Goal: Task Accomplishment & Management: Use online tool/utility

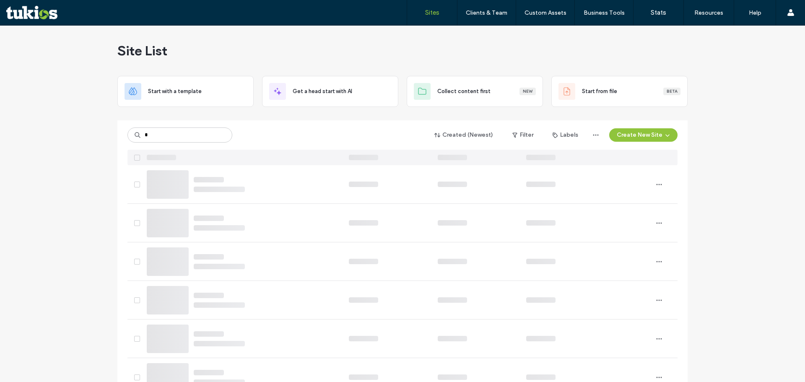
type input "*"
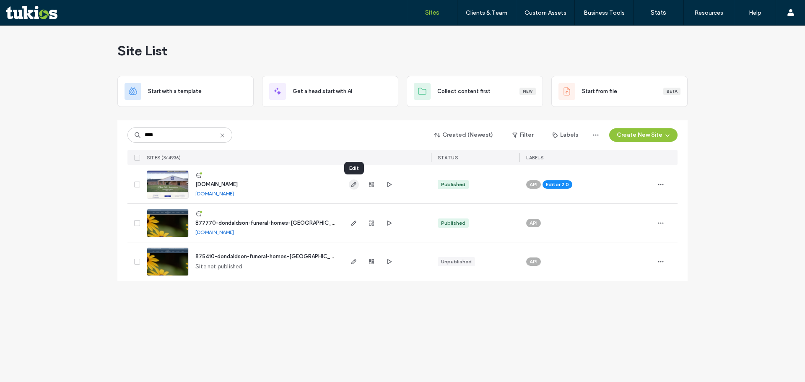
type input "****"
click at [350, 186] on icon "button" at bounding box center [353, 184] width 7 height 7
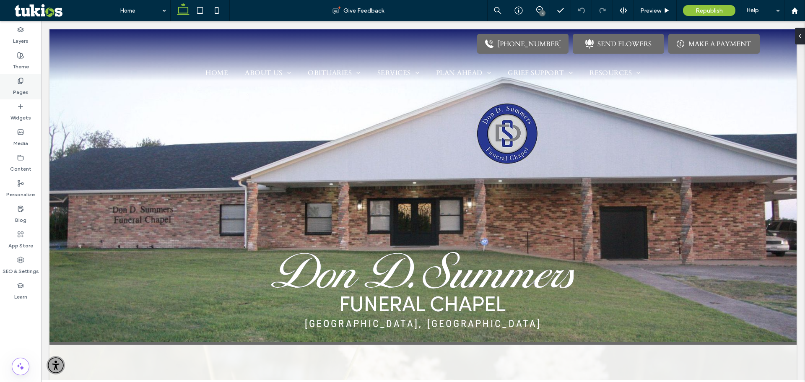
click at [17, 76] on div "Pages" at bounding box center [20, 87] width 41 height 26
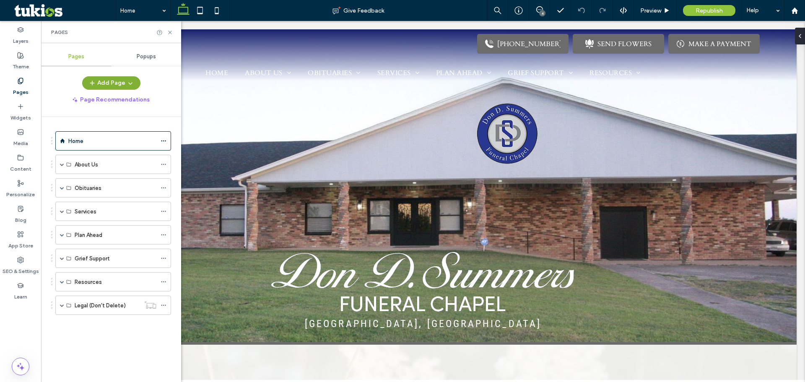
click at [109, 82] on button "Add Page" at bounding box center [111, 82] width 58 height 13
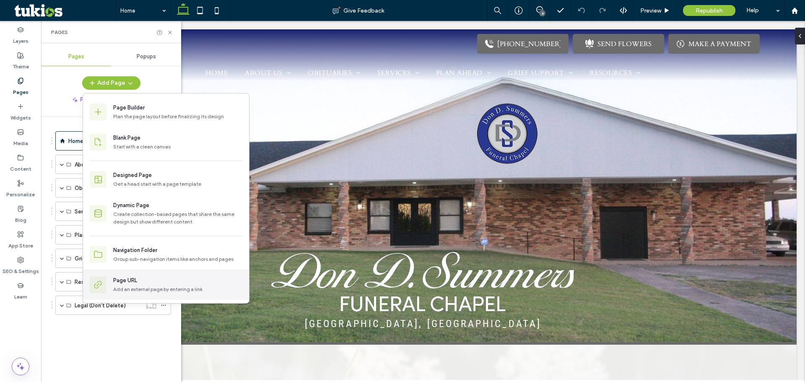
click at [136, 283] on div "Page URL" at bounding box center [125, 280] width 24 height 8
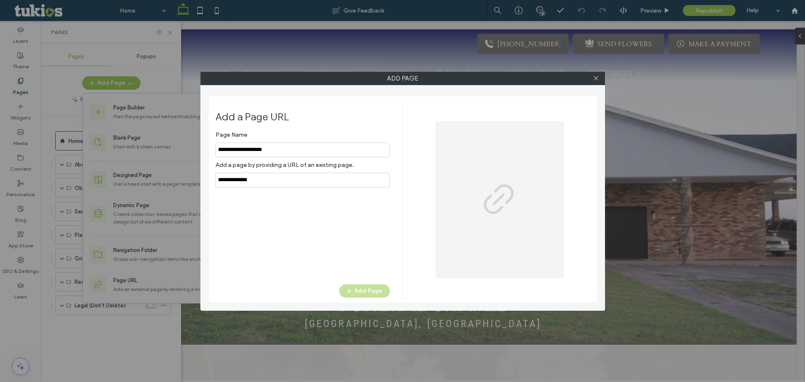
click at [256, 151] on input "notEmpty" at bounding box center [302, 150] width 174 height 15
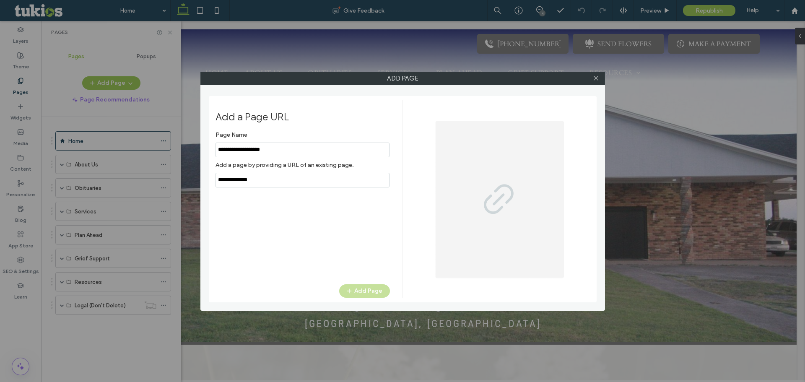
click at [256, 223] on div "Page Name Add a page by providing a URL of an existing page. Add Page" at bounding box center [302, 201] width 174 height 149
click at [237, 150] on input "notEmpty" at bounding box center [302, 150] width 174 height 15
type input "**********"
click at [325, 231] on div "Page Name Add a page by providing a URL of an existing page. Add Page" at bounding box center [302, 201] width 174 height 149
drag, startPoint x: 290, startPoint y: 180, endPoint x: 130, endPoint y: 188, distance: 160.7
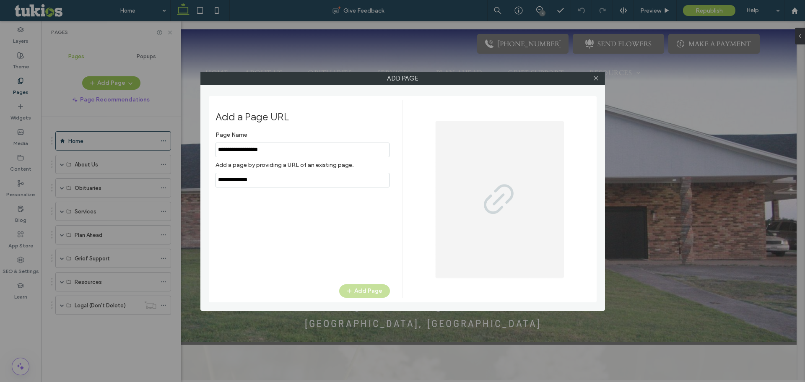
click at [130, 188] on div "Add Page Add a Page URL Page Name Add a page by providing a URL of an existing …" at bounding box center [402, 191] width 805 height 382
paste input "**********"
type input "**********"
click at [363, 290] on button "Add Page" at bounding box center [364, 290] width 51 height 13
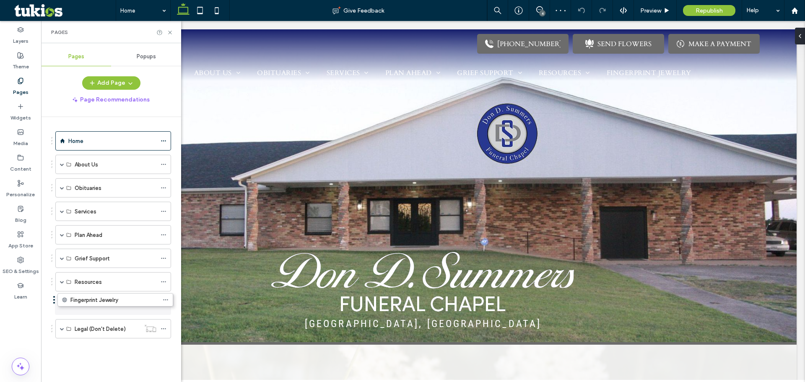
drag, startPoint x: 107, startPoint y: 335, endPoint x: 109, endPoint y: 309, distance: 26.1
drag, startPoint x: 77, startPoint y: 308, endPoint x: 87, endPoint y: 244, distance: 64.5
click at [171, 31] on use at bounding box center [169, 32] width 3 height 3
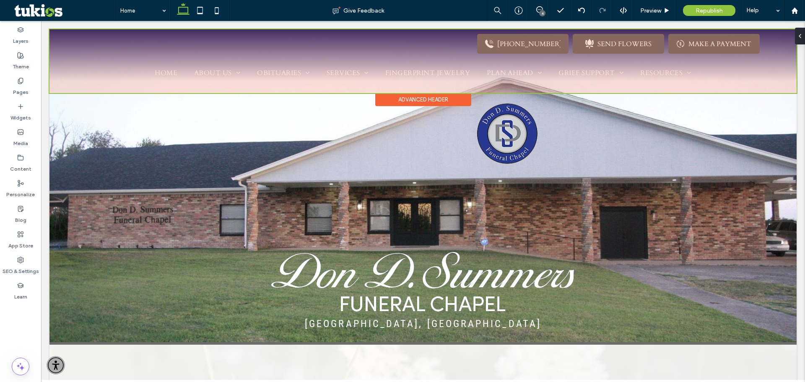
click at [138, 73] on div at bounding box center [422, 61] width 747 height 64
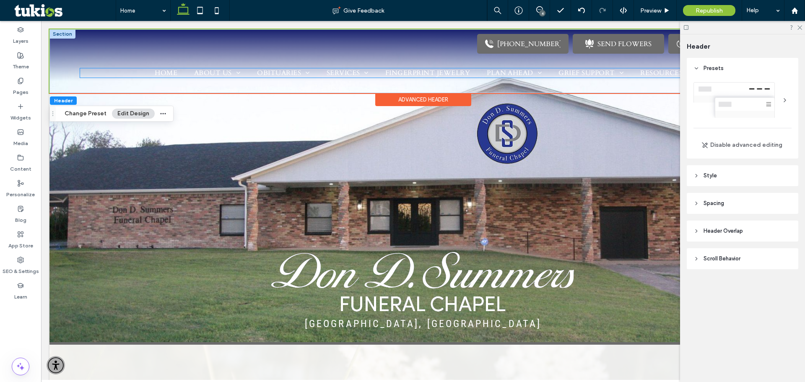
click at [155, 76] on li "Home" at bounding box center [165, 72] width 39 height 9
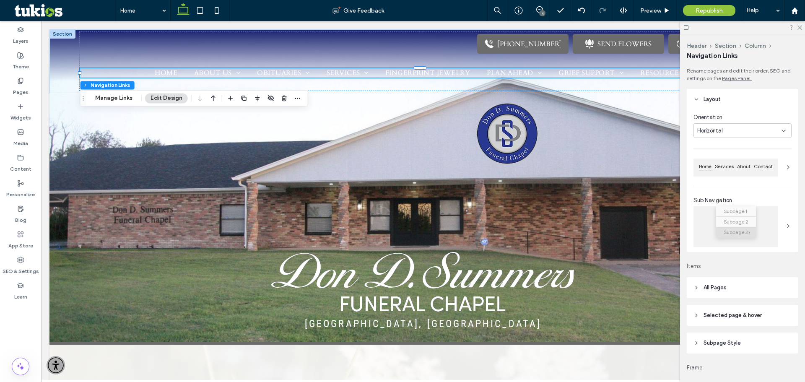
click at [150, 99] on button "Edit Design" at bounding box center [166, 98] width 43 height 10
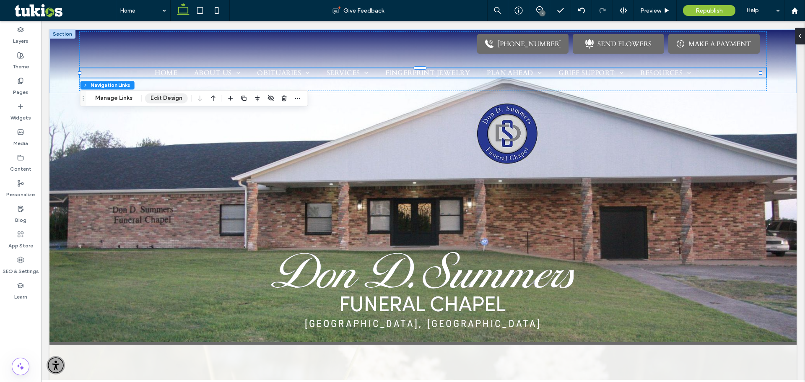
click at [173, 100] on button "Edit Design" at bounding box center [166, 98] width 43 height 10
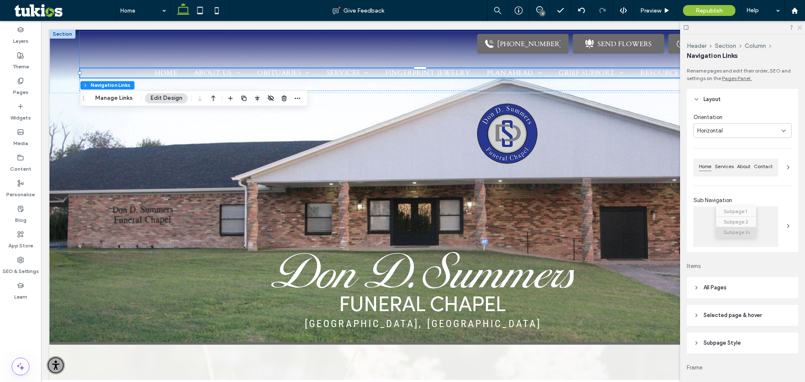
click at [799, 27] on use at bounding box center [799, 28] width 5 height 5
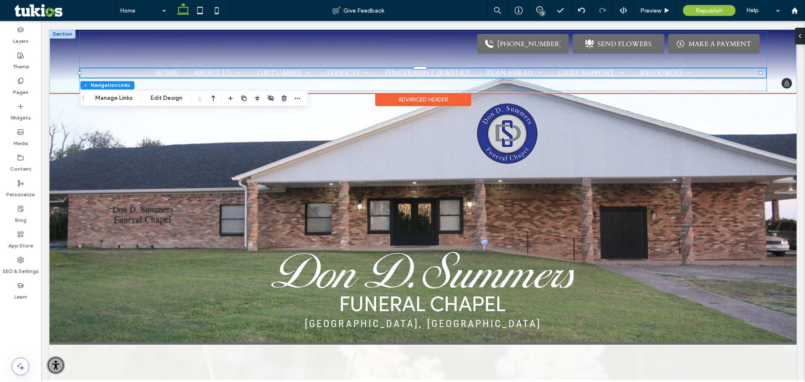
click at [126, 73] on ul "Home About Us About Us Our Location Testimonials Why Choose Us Contact Obituari…" at bounding box center [422, 72] width 685 height 9
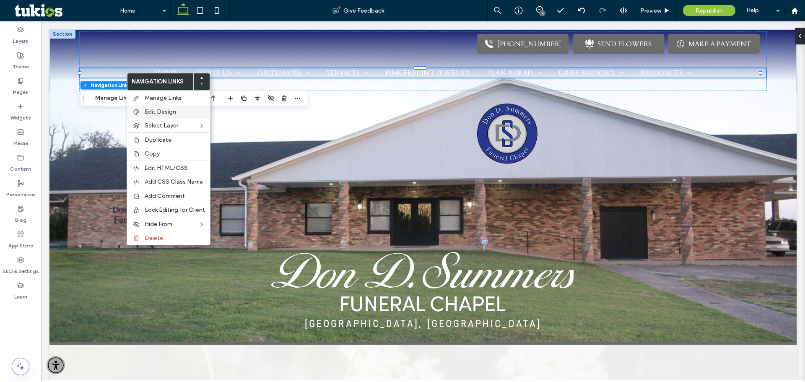
drag, startPoint x: 152, startPoint y: 112, endPoint x: 179, endPoint y: 182, distance: 74.8
click at [152, 112] on span "Edit Design" at bounding box center [160, 111] width 31 height 7
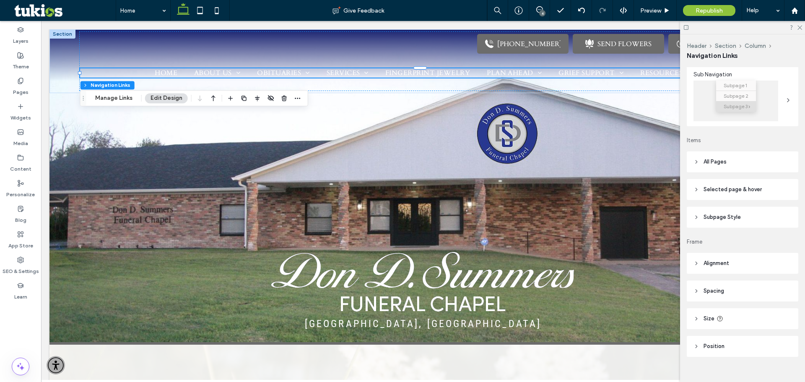
scroll to position [137, 0]
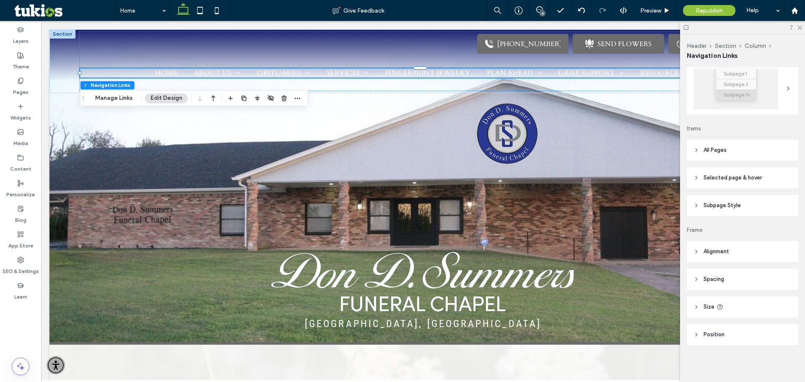
click at [707, 150] on span "All Pages" at bounding box center [714, 150] width 23 height 8
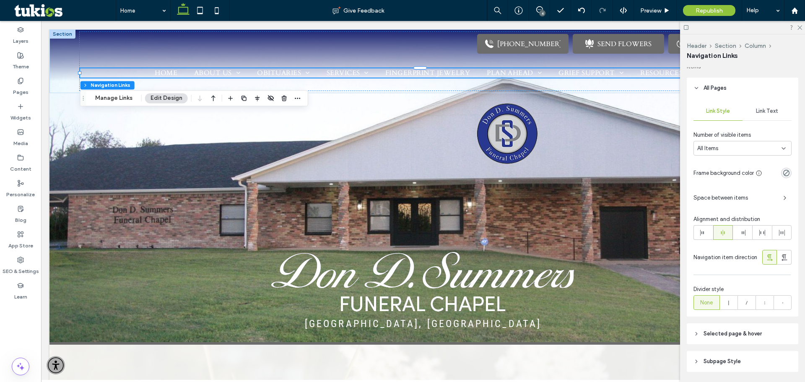
scroll to position [263, 0]
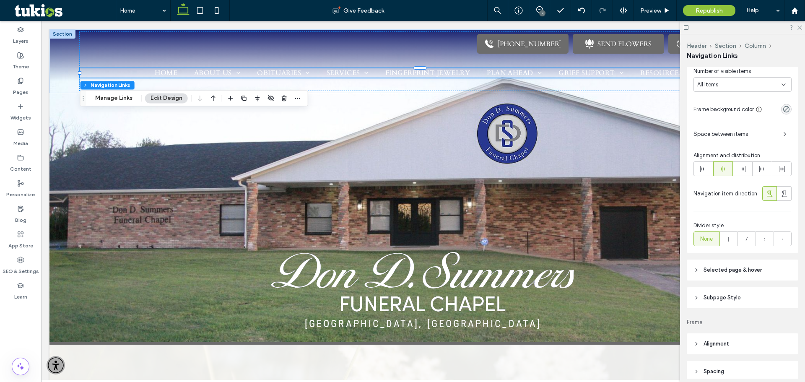
click at [744, 277] on header "Selected page & hover" at bounding box center [742, 269] width 111 height 21
click at [742, 274] on span "Selected page & hover" at bounding box center [732, 270] width 58 height 8
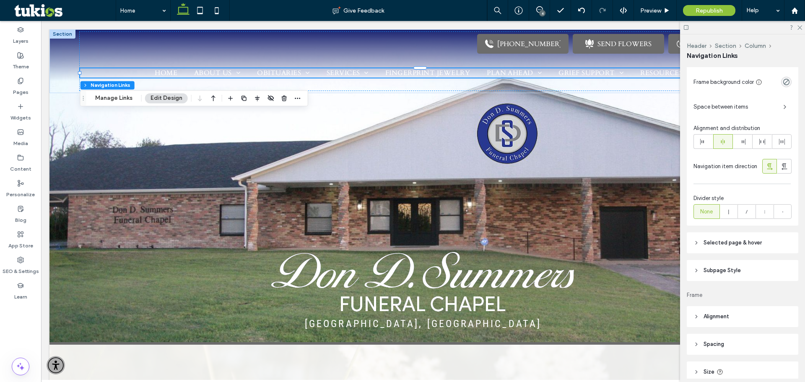
scroll to position [305, 0]
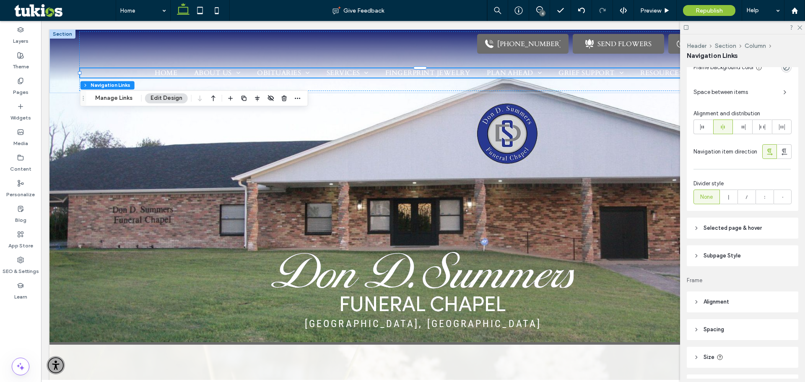
click at [737, 251] on header "Subpage Style" at bounding box center [742, 255] width 111 height 21
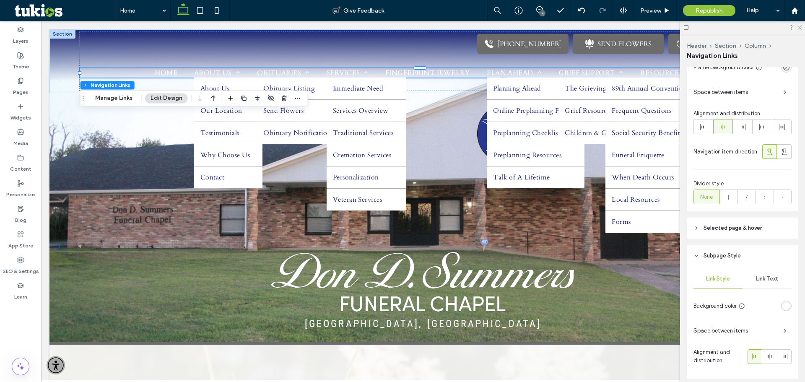
click at [733, 255] on span "Subpage Style" at bounding box center [721, 255] width 37 height 8
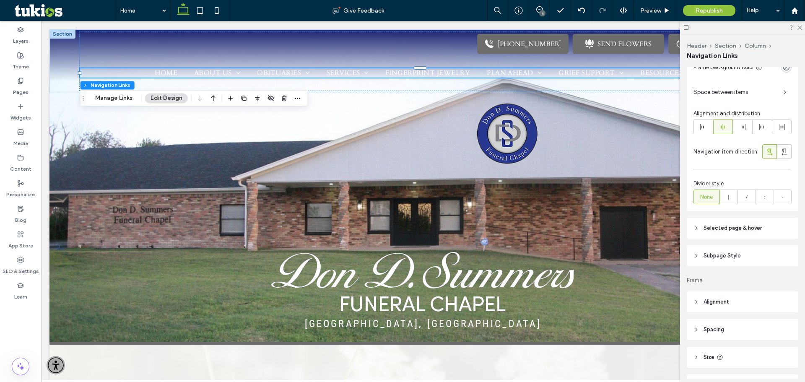
click at [729, 257] on span "Subpage Style" at bounding box center [721, 255] width 37 height 8
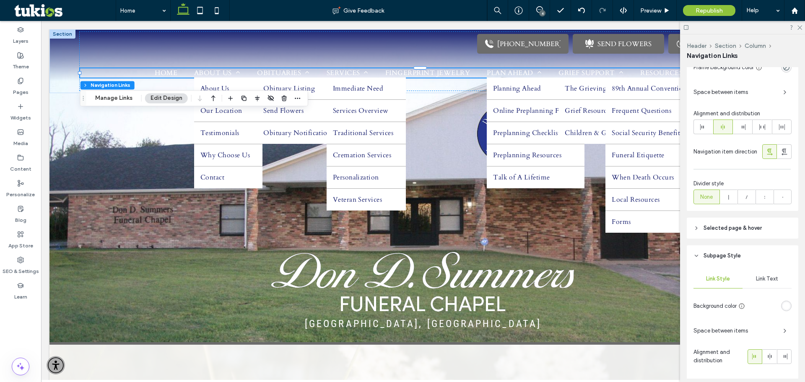
click at [726, 259] on span "Subpage Style" at bounding box center [721, 255] width 37 height 8
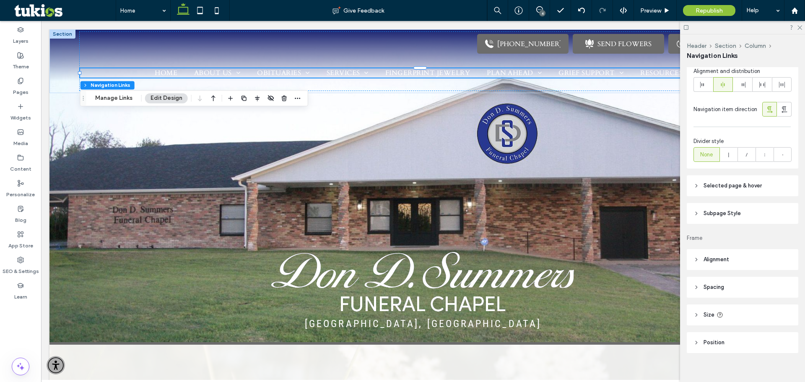
scroll to position [358, 0]
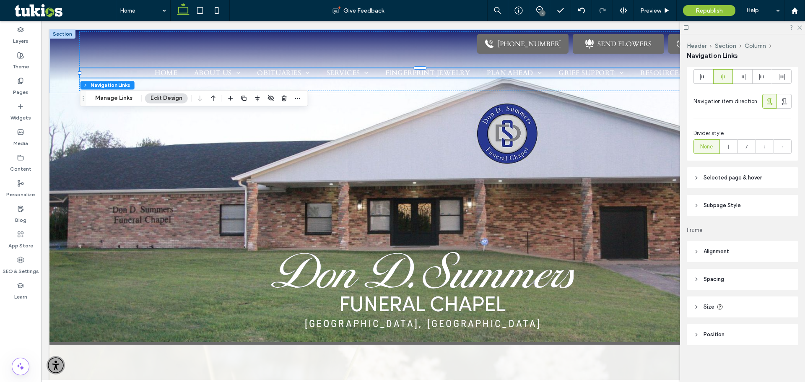
click at [740, 179] on span "Selected page & hover" at bounding box center [732, 178] width 58 height 8
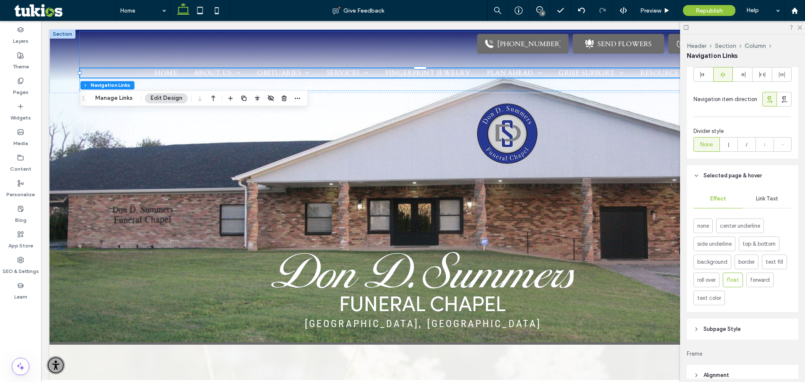
click at [740, 179] on span "Selected page & hover" at bounding box center [732, 175] width 58 height 8
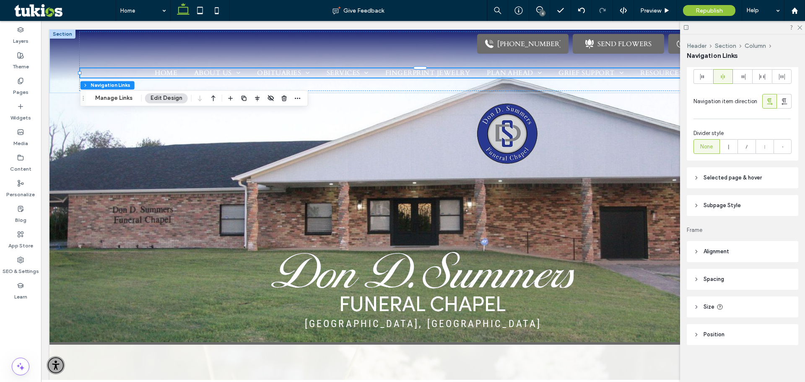
click at [732, 208] on span "Subpage Style" at bounding box center [721, 205] width 37 height 8
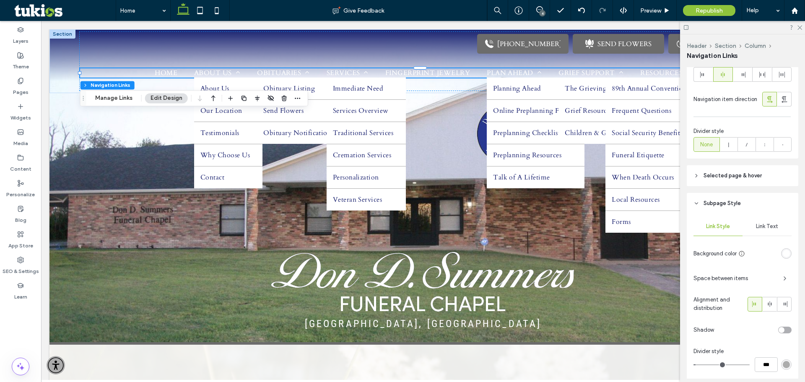
click at [731, 205] on span "Subpage Style" at bounding box center [721, 203] width 37 height 8
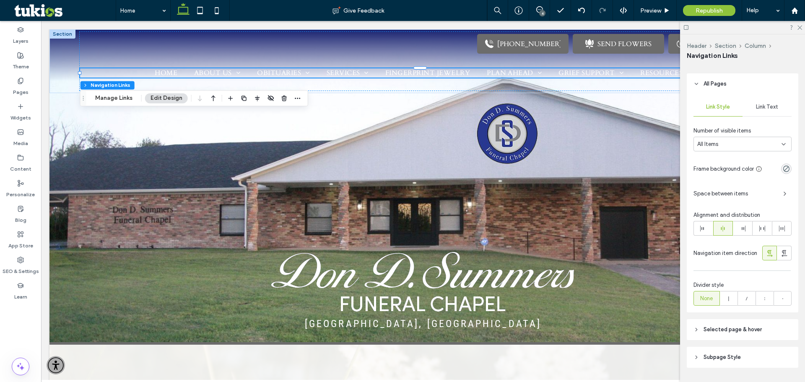
scroll to position [190, 0]
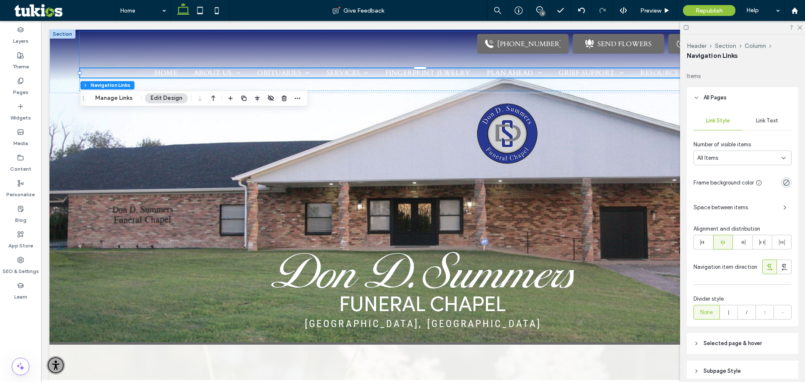
click at [765, 120] on span "Link Text" at bounding box center [767, 120] width 22 height 7
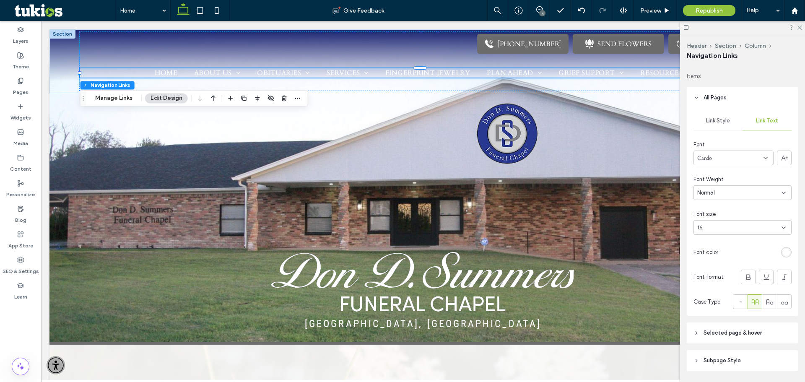
click at [785, 252] on div "rgb(255, 255, 255)" at bounding box center [786, 252] width 7 height 7
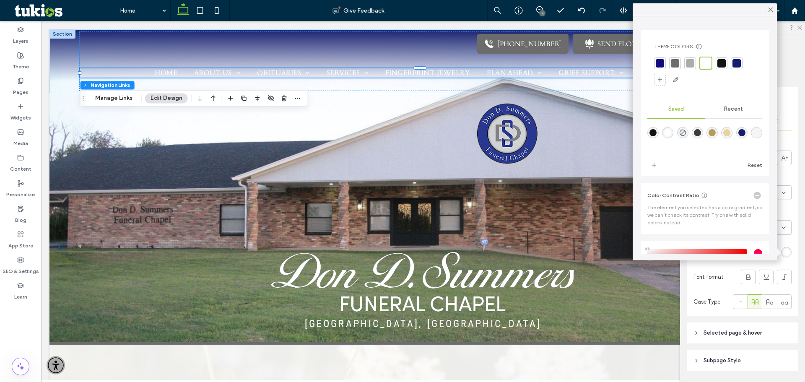
click at [701, 132] on div "rgba(60,60,60,1)" at bounding box center [697, 132] width 7 height 7
type input "*******"
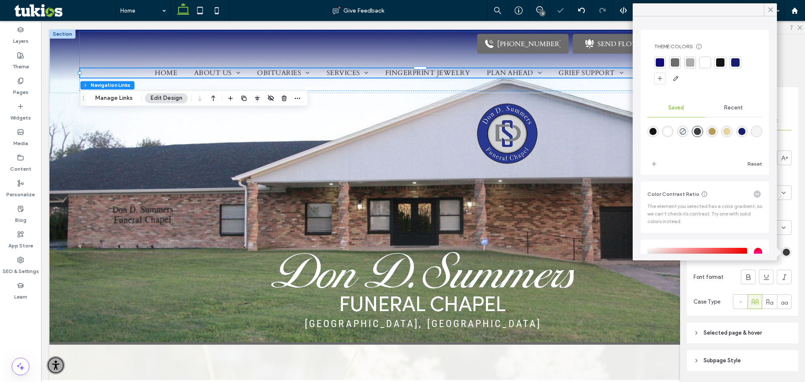
click at [783, 65] on div "Header Section Column Navigation Links" at bounding box center [742, 50] width 111 height 33
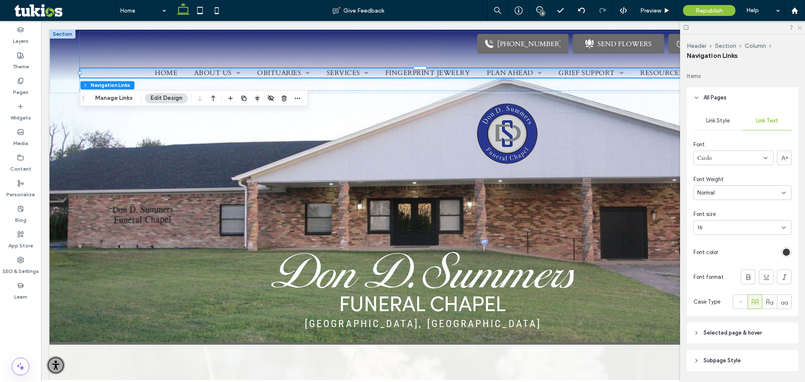
click at [801, 26] on icon at bounding box center [798, 26] width 5 height 5
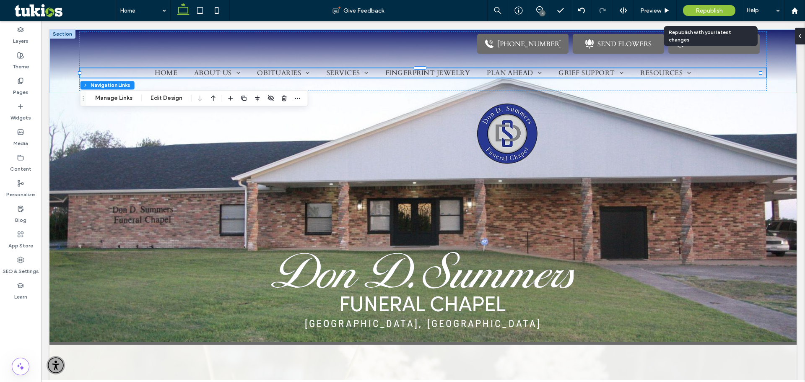
click at [709, 10] on span "Republish" at bounding box center [708, 10] width 27 height 7
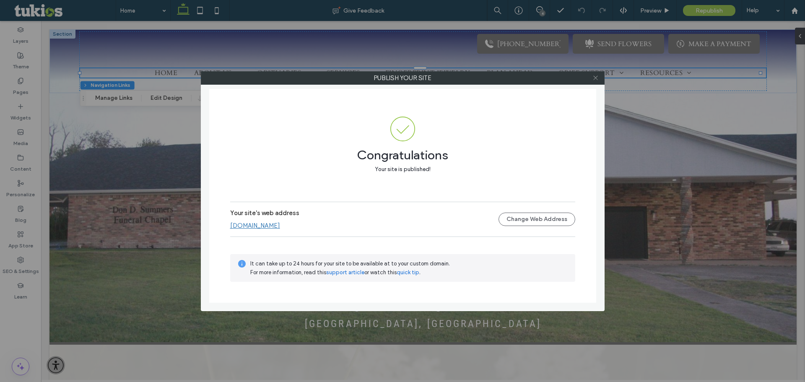
click at [595, 77] on icon at bounding box center [595, 78] width 6 height 6
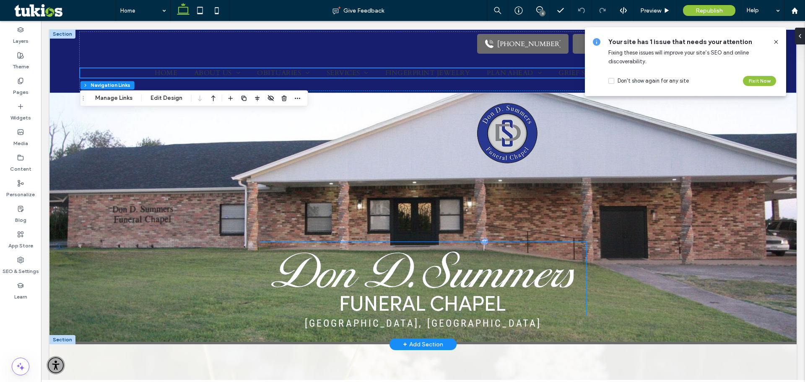
scroll to position [0, 0]
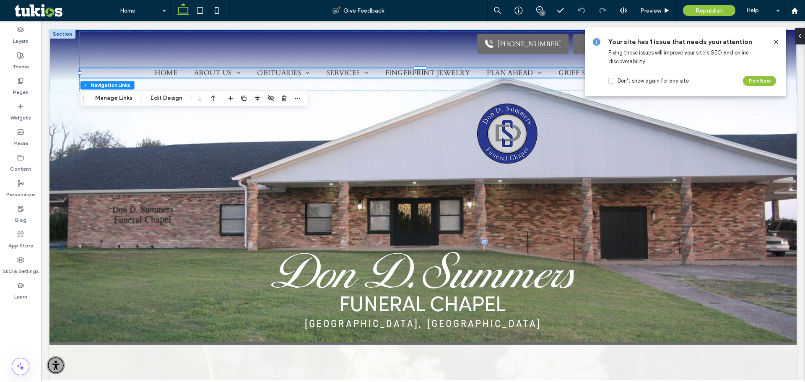
drag, startPoint x: 774, startPoint y: 39, endPoint x: 445, endPoint y: 83, distance: 332.0
click at [774, 39] on icon at bounding box center [775, 42] width 7 height 7
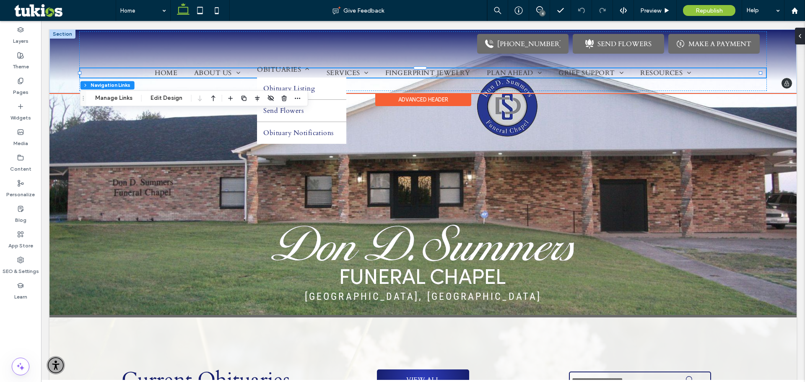
scroll to position [42, 0]
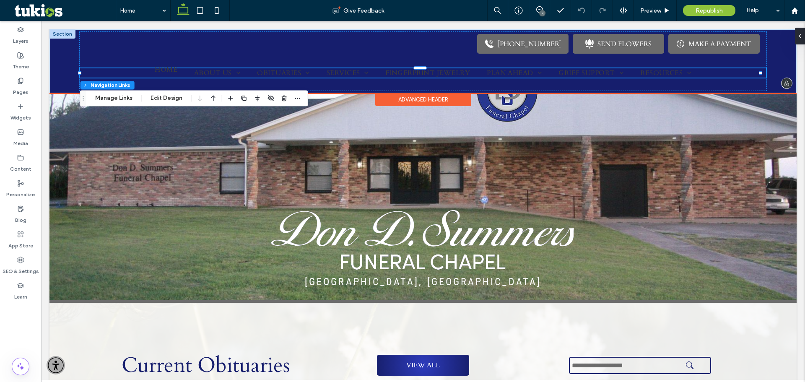
click at [179, 71] on link "Home" at bounding box center [165, 69] width 39 height 9
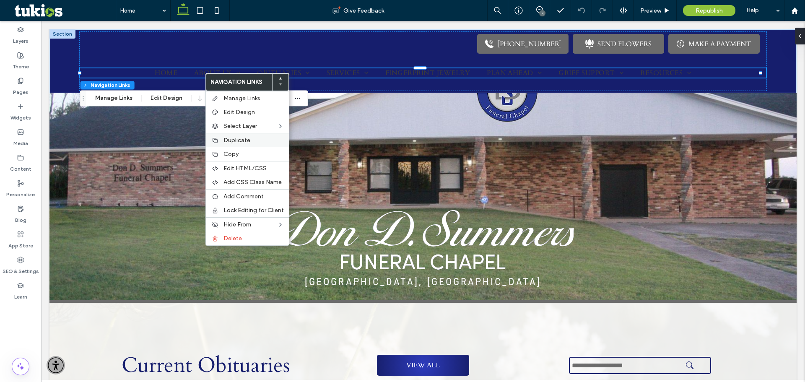
drag, startPoint x: 223, startPoint y: 113, endPoint x: 275, endPoint y: 139, distance: 57.5
click at [223, 113] on span "Edit Design" at bounding box center [238, 112] width 31 height 7
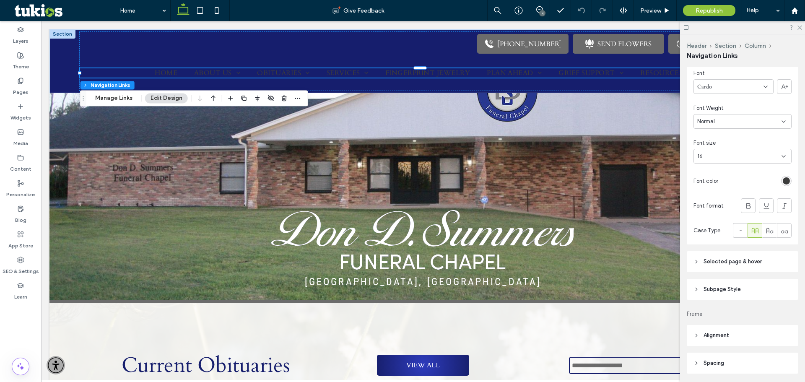
scroll to position [274, 0]
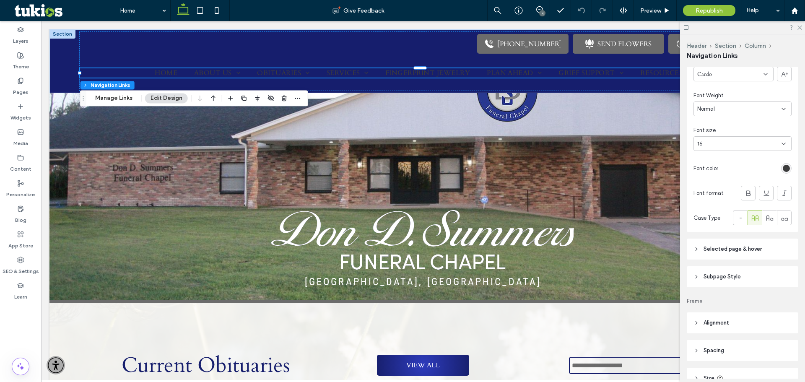
click at [725, 253] on span "Selected page & hover" at bounding box center [732, 249] width 58 height 8
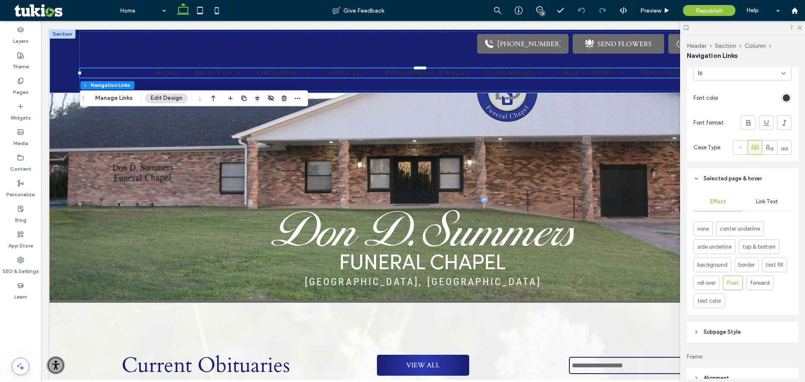
scroll to position [358, 0]
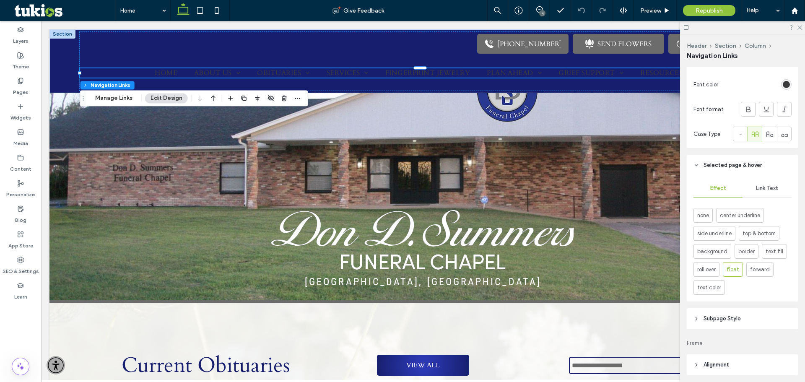
click at [776, 189] on div "Link Text" at bounding box center [766, 188] width 49 height 18
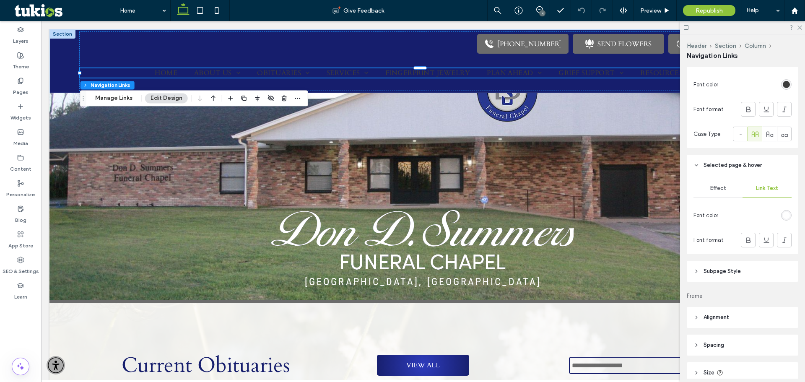
click at [783, 213] on div "rgb(255, 255, 255)" at bounding box center [786, 215] width 7 height 7
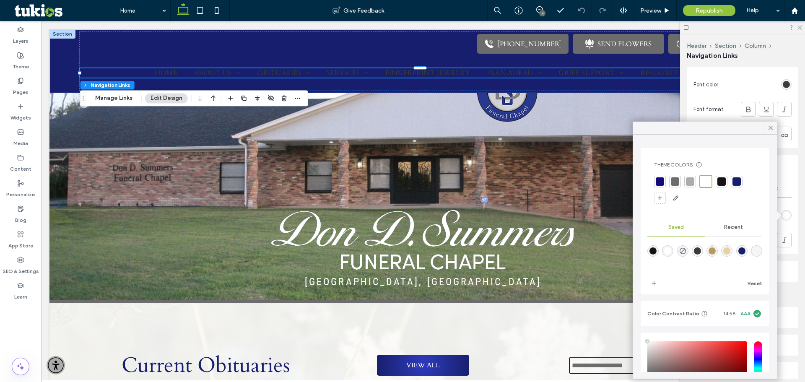
click at [704, 178] on div at bounding box center [706, 181] width 10 height 10
click at [767, 123] on span at bounding box center [771, 128] width 8 height 13
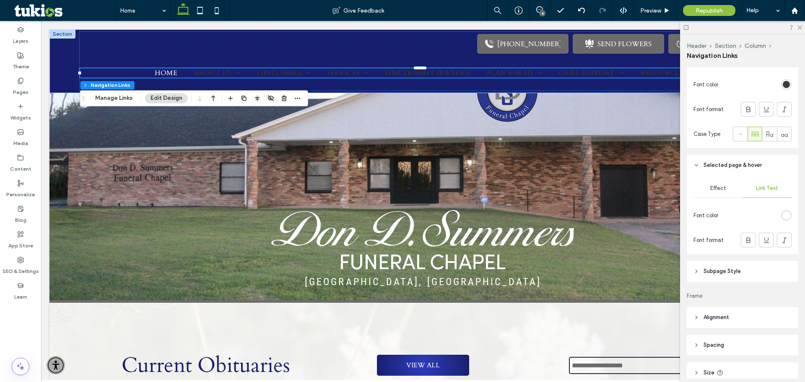
click at [783, 213] on div "rgb(255, 255, 255)" at bounding box center [786, 215] width 7 height 7
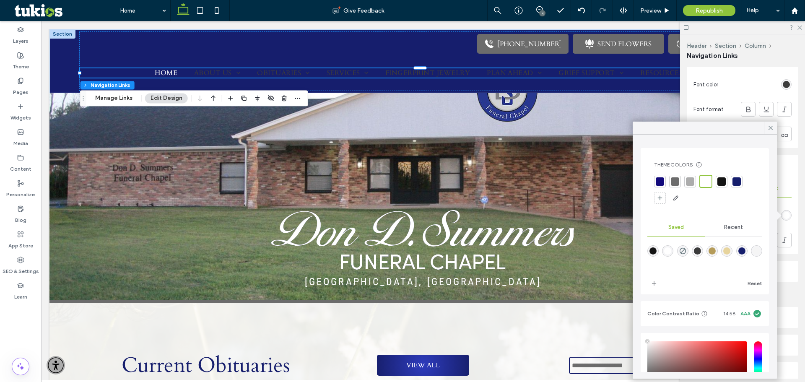
click at [691, 179] on div at bounding box center [690, 181] width 8 height 8
click at [705, 181] on div at bounding box center [706, 181] width 8 height 8
click at [770, 126] on icon at bounding box center [771, 128] width 8 height 8
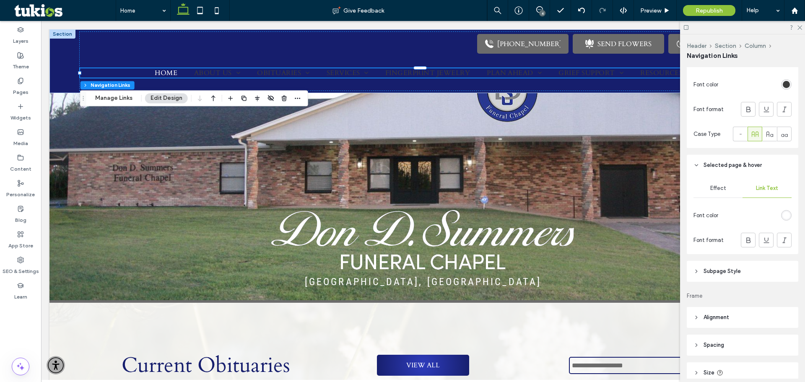
click at [730, 267] on span "Subpage Style" at bounding box center [721, 271] width 37 height 8
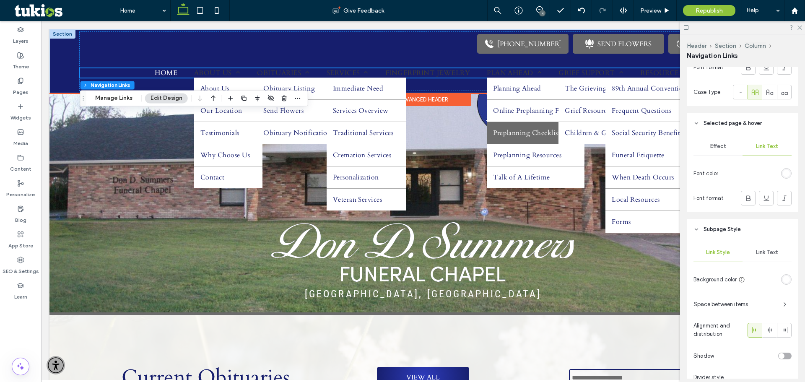
scroll to position [42, 0]
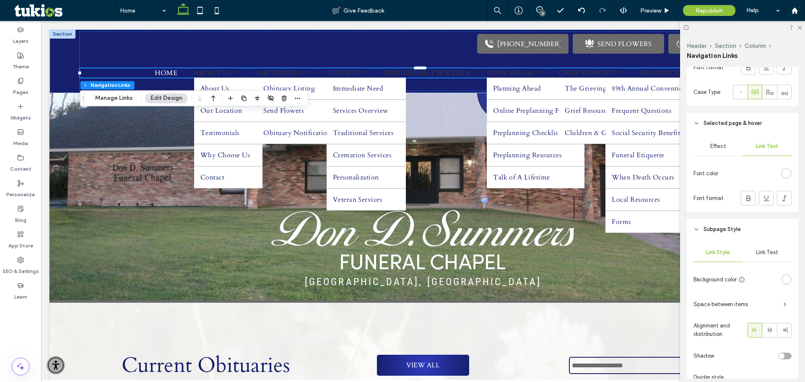
click at [728, 150] on div "Effect" at bounding box center [717, 146] width 49 height 18
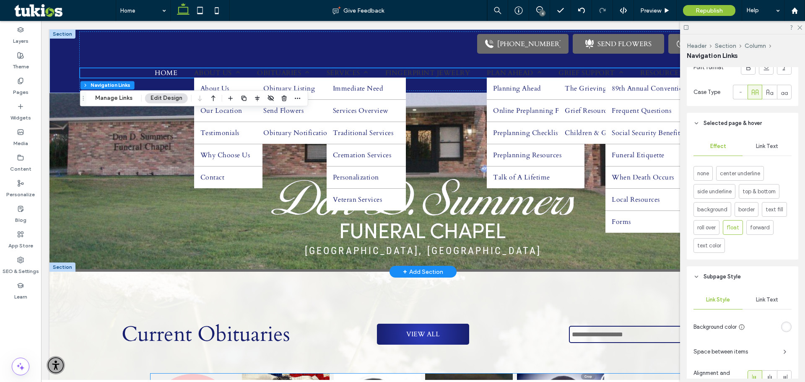
scroll to position [0, 0]
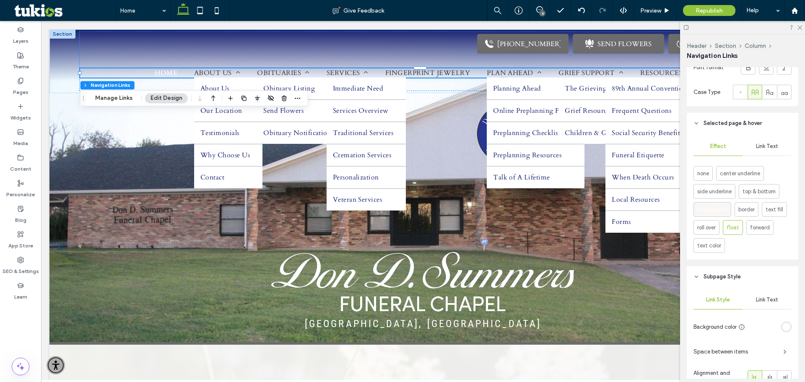
click at [709, 207] on span "background" at bounding box center [712, 209] width 30 height 8
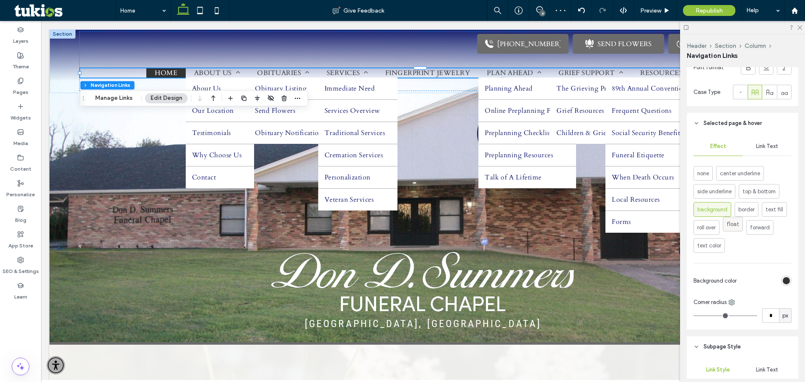
click at [738, 226] on span "float" at bounding box center [732, 224] width 13 height 8
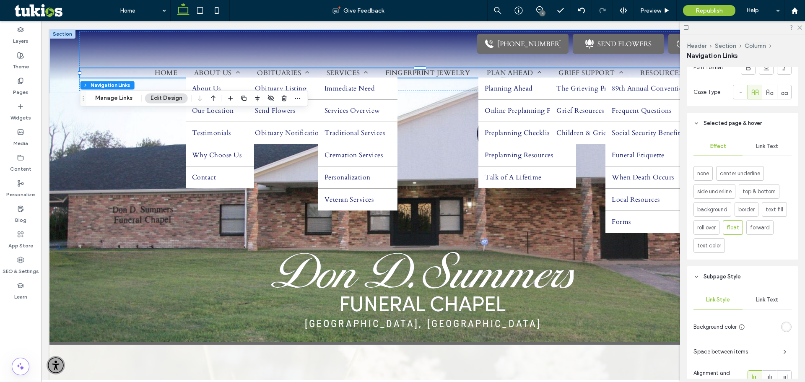
click at [767, 149] on span "Link Text" at bounding box center [767, 146] width 22 height 7
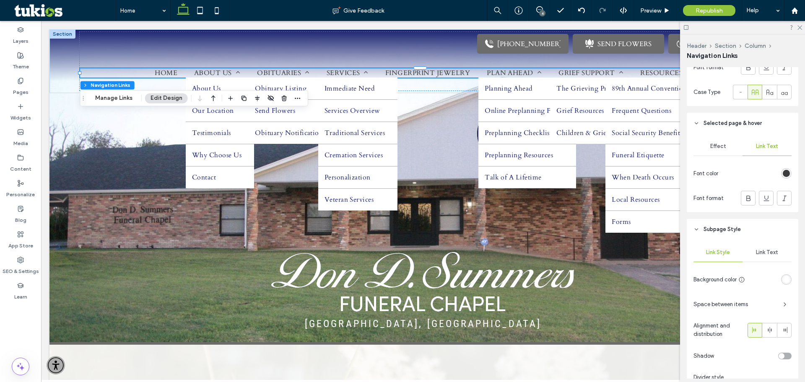
click at [698, 122] on use at bounding box center [696, 123] width 3 height 2
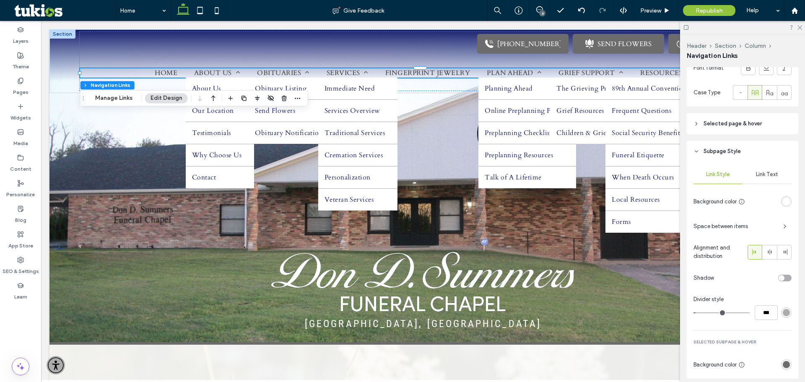
scroll to position [399, 0]
click at [772, 176] on span "Link Text" at bounding box center [767, 174] width 22 height 7
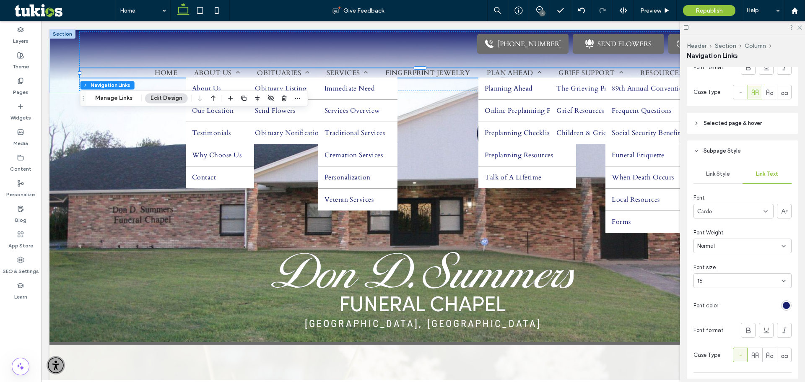
click at [719, 173] on span "Link Style" at bounding box center [718, 174] width 24 height 7
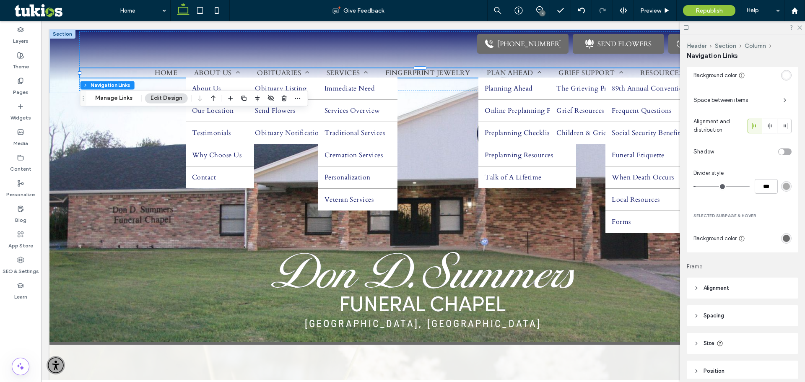
scroll to position [562, 0]
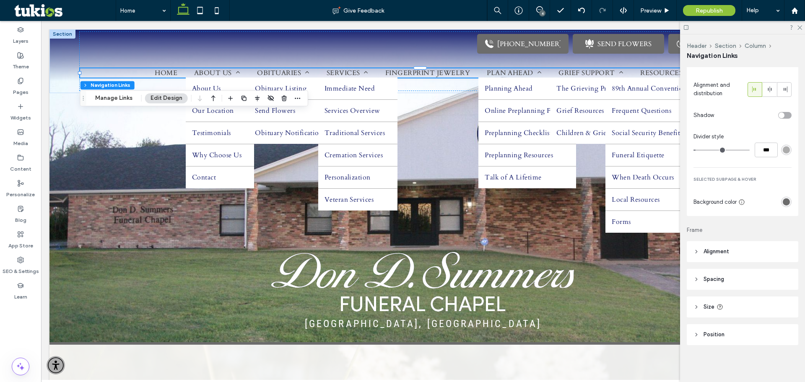
click at [733, 284] on header "Spacing" at bounding box center [742, 279] width 111 height 21
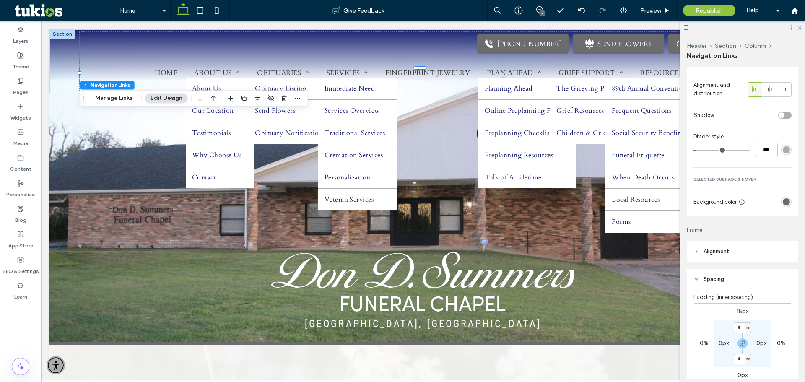
click at [733, 283] on header "Spacing" at bounding box center [742, 279] width 111 height 21
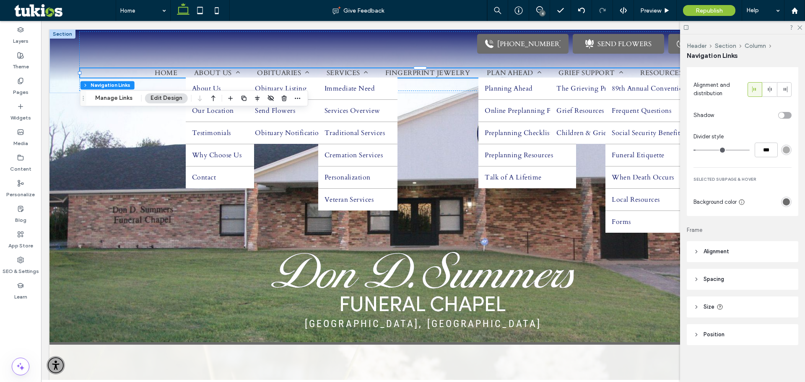
click at [735, 253] on header "Alignment" at bounding box center [742, 251] width 111 height 21
click at [731, 319] on div "Rename pages and edit their order, SEO and settings on the Pages Panel. Layout …" at bounding box center [745, 222] width 117 height 311
click at [733, 312] on header "Size" at bounding box center [742, 306] width 111 height 21
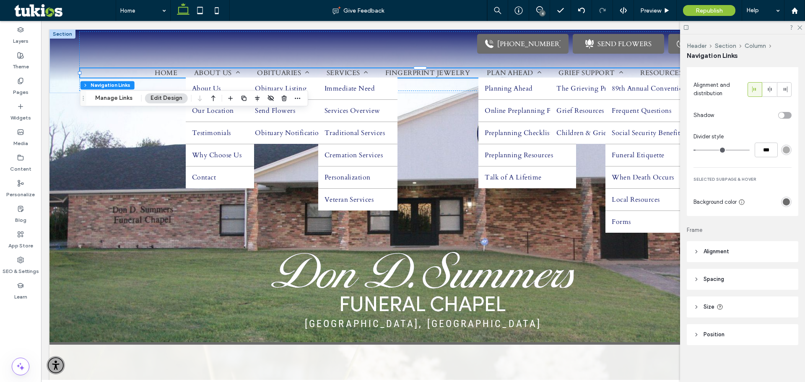
click at [726, 335] on header "Position" at bounding box center [742, 334] width 111 height 21
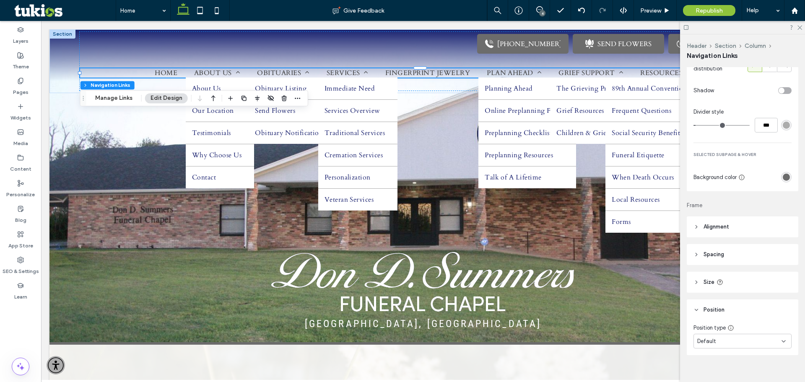
scroll to position [596, 0]
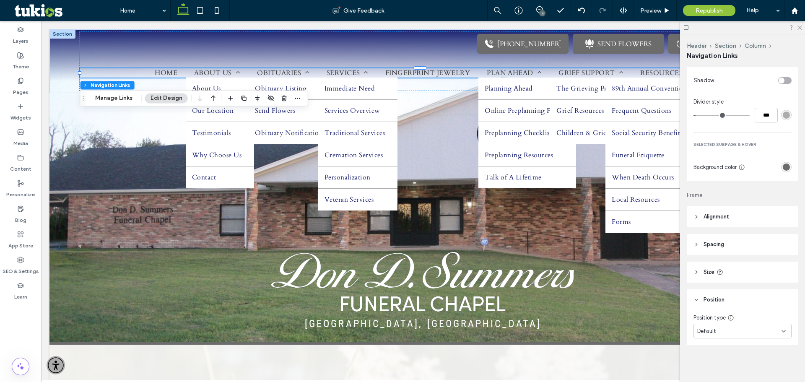
click at [700, 300] on header "Position" at bounding box center [742, 299] width 111 height 21
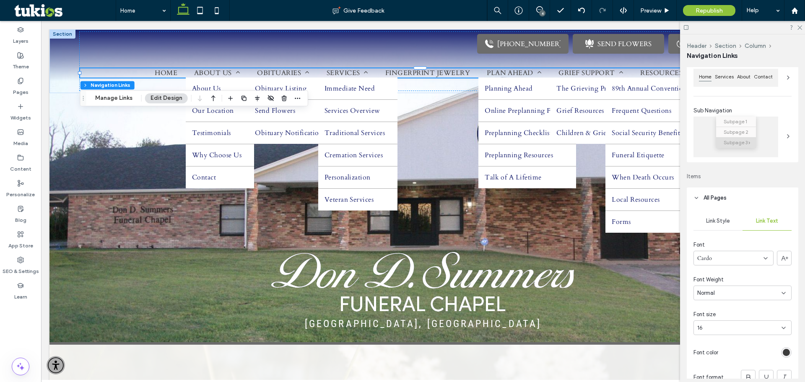
scroll to position [126, 0]
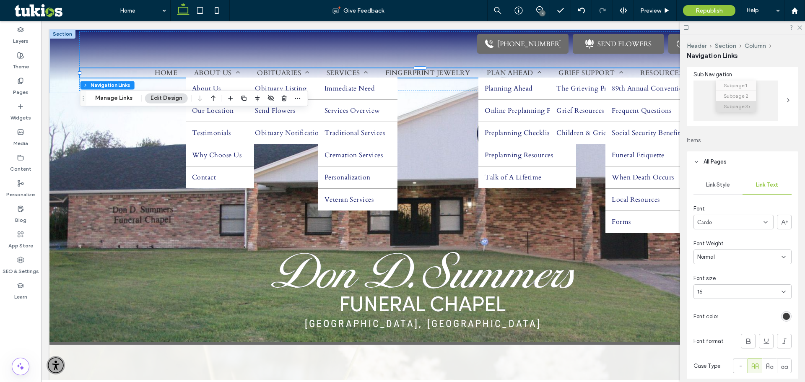
click at [784, 319] on div "rgb(60, 60, 60)" at bounding box center [786, 316] width 7 height 7
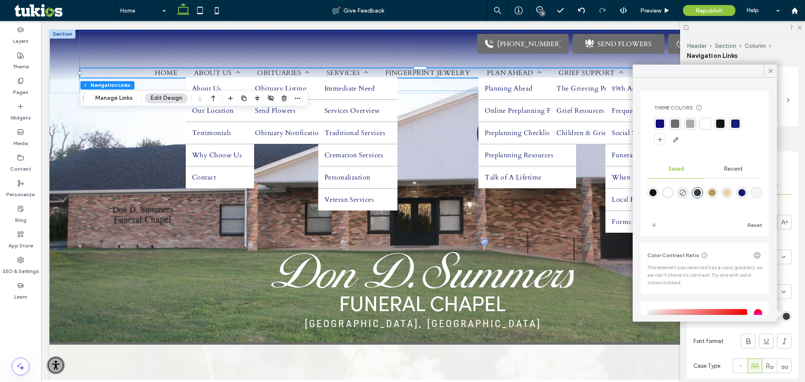
click at [669, 193] on div "rgba(255,255,255,1)" at bounding box center [667, 192] width 7 height 7
type input "*******"
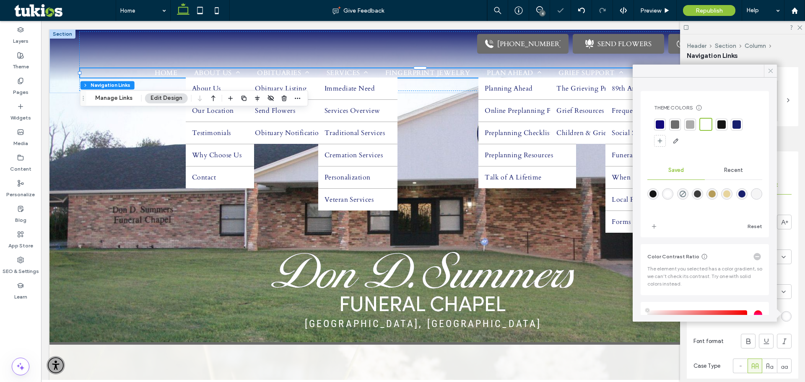
click at [771, 69] on icon at bounding box center [771, 71] width 8 height 8
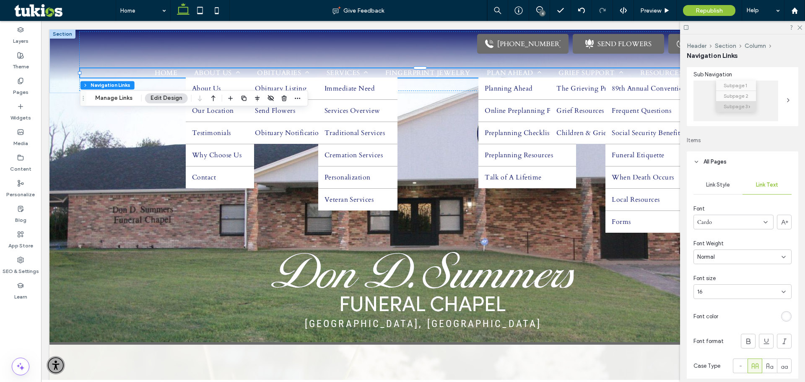
click at [749, 312] on div at bounding box center [756, 316] width 70 height 15
click at [746, 341] on use at bounding box center [748, 340] width 4 height 5
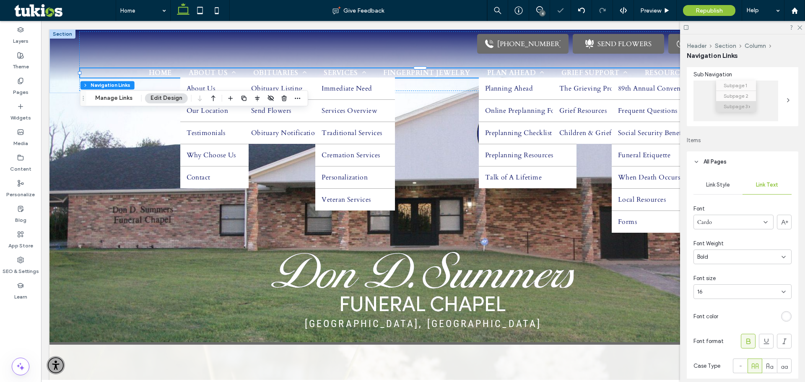
click at [746, 341] on use at bounding box center [748, 340] width 4 height 5
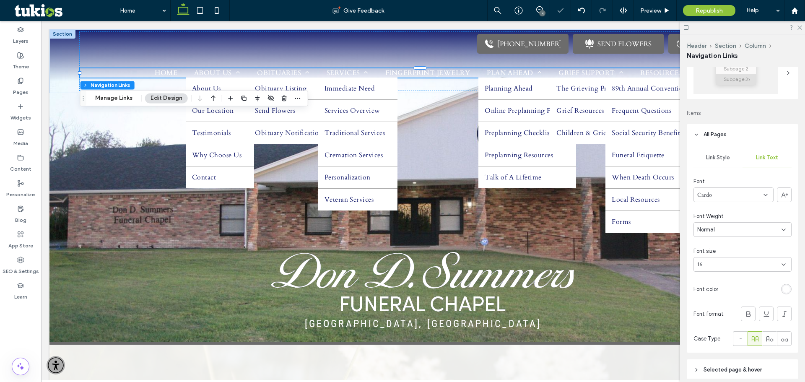
scroll to position [168, 0]
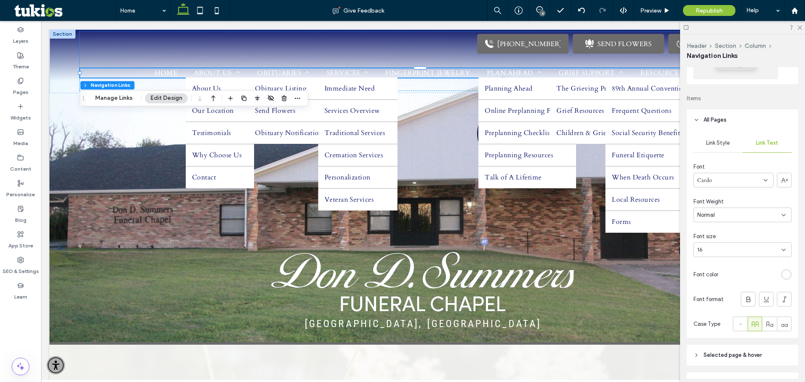
click at [749, 212] on div "Normal" at bounding box center [739, 215] width 84 height 8
click at [746, 199] on div "Font Weight" at bounding box center [742, 201] width 98 height 8
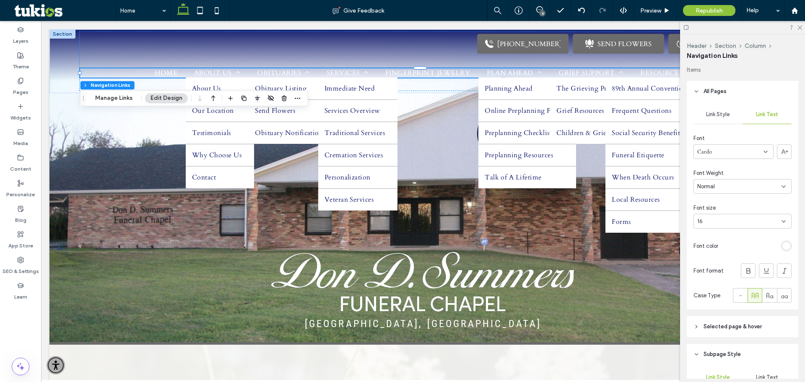
scroll to position [210, 0]
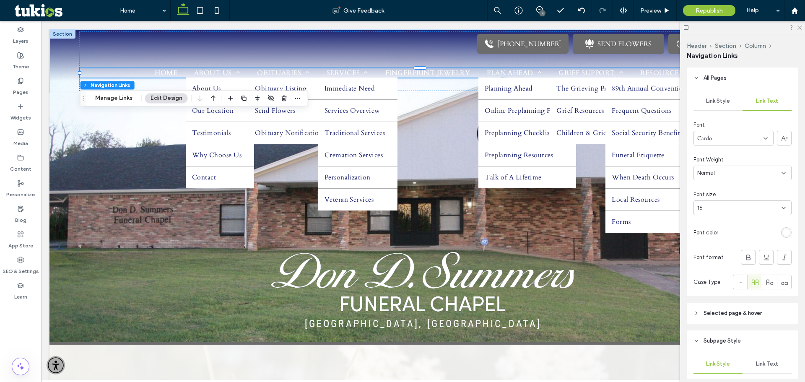
click at [721, 104] on span "Link Style" at bounding box center [718, 101] width 24 height 7
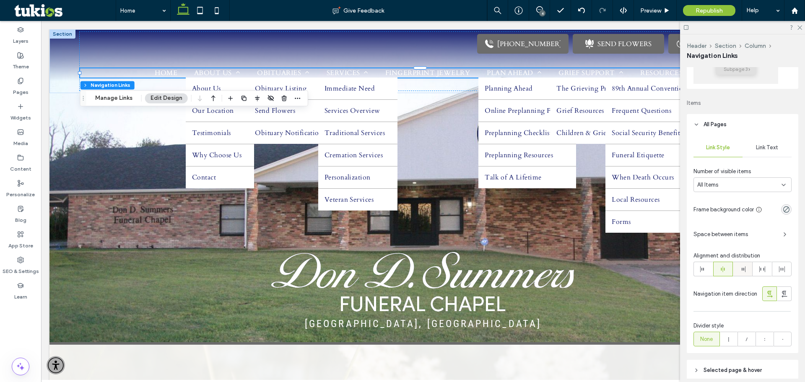
scroll to position [168, 0]
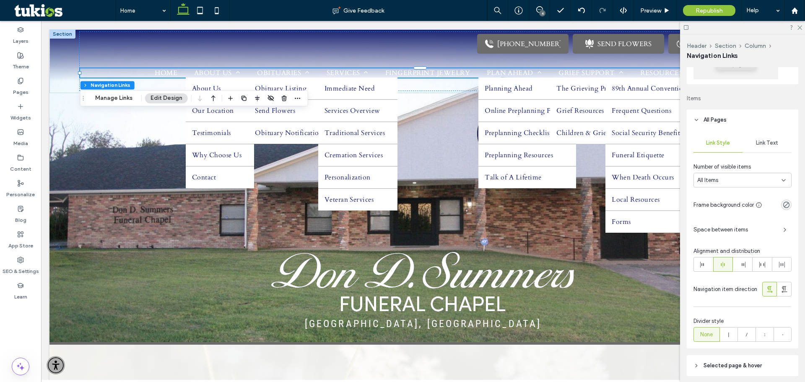
click at [762, 144] on span "Link Text" at bounding box center [767, 143] width 22 height 7
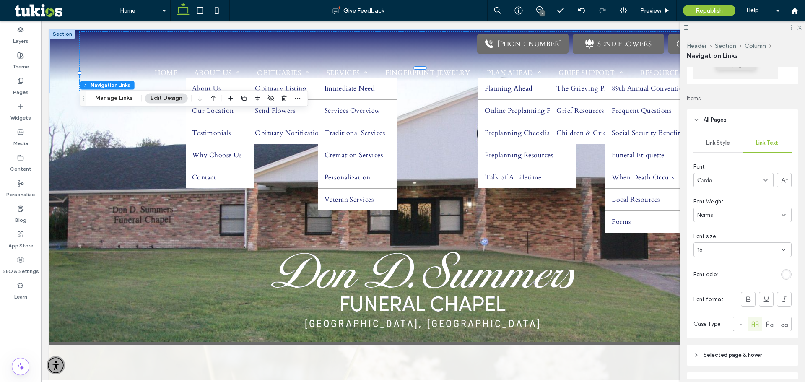
click at [698, 121] on icon at bounding box center [696, 120] width 6 height 6
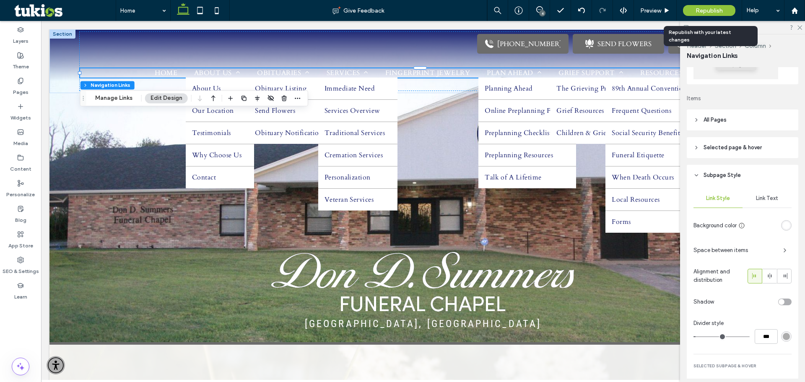
click at [722, 9] on span "Republish" at bounding box center [708, 10] width 27 height 7
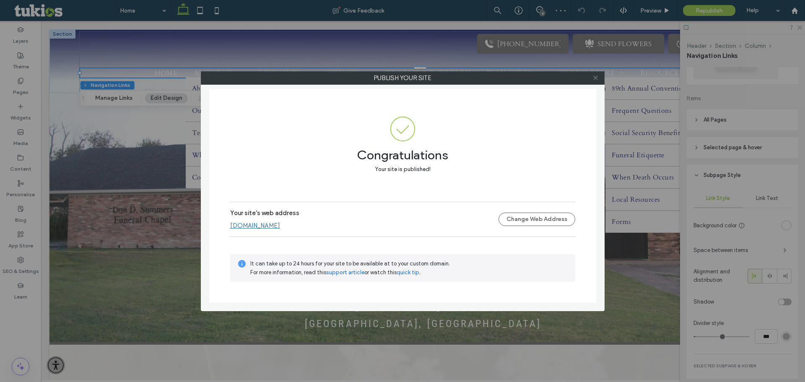
click at [597, 78] on icon at bounding box center [595, 78] width 6 height 6
